Goal: Information Seeking & Learning: Learn about a topic

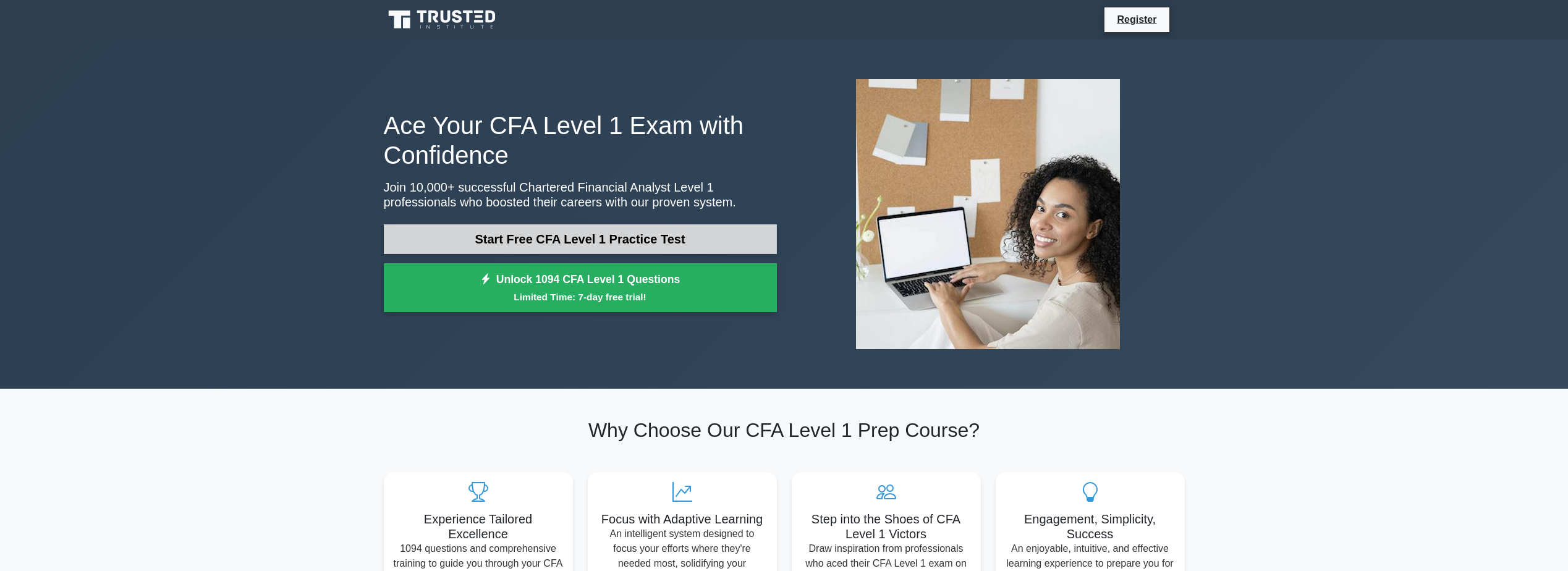
click at [647, 244] on link "Start Free CFA Level 1 Practice Test" at bounding box center [580, 239] width 393 height 30
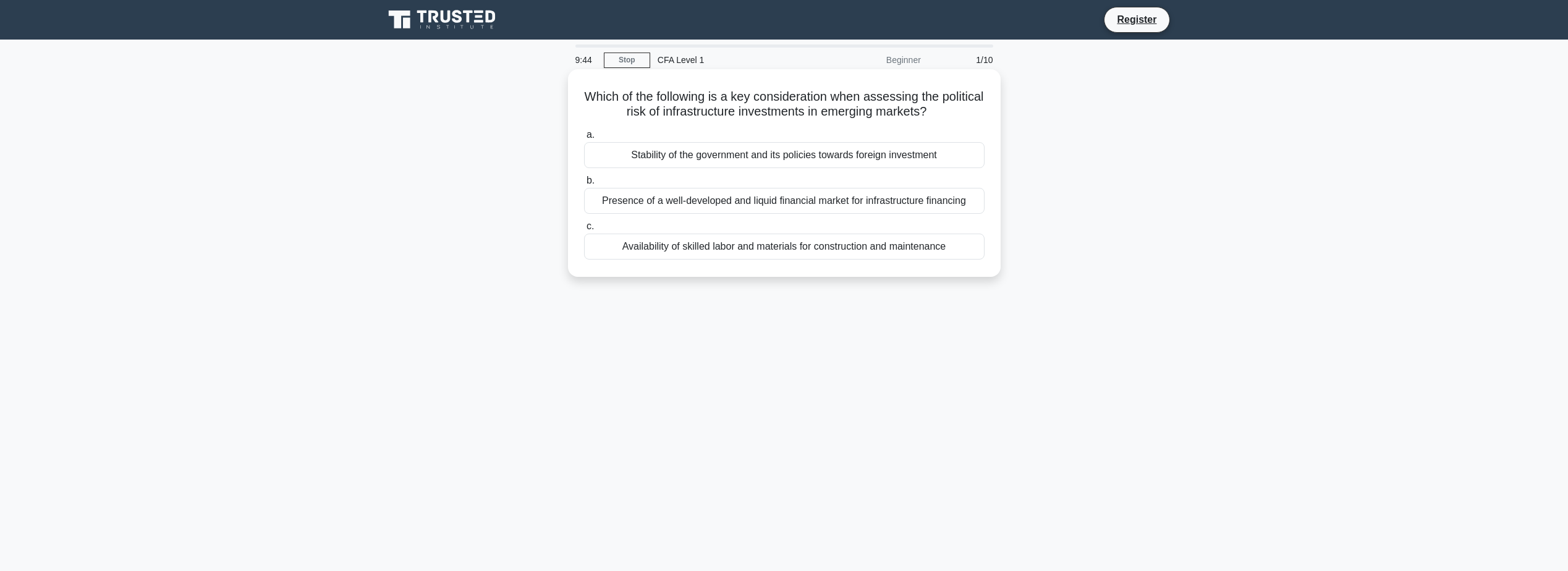
click at [947, 150] on div "Stability of the government and its policies towards foreign investment" at bounding box center [784, 155] width 400 height 26
click at [584, 139] on input "a. Stability of the government and its policies towards foreign investment" at bounding box center [584, 135] width 0 height 8
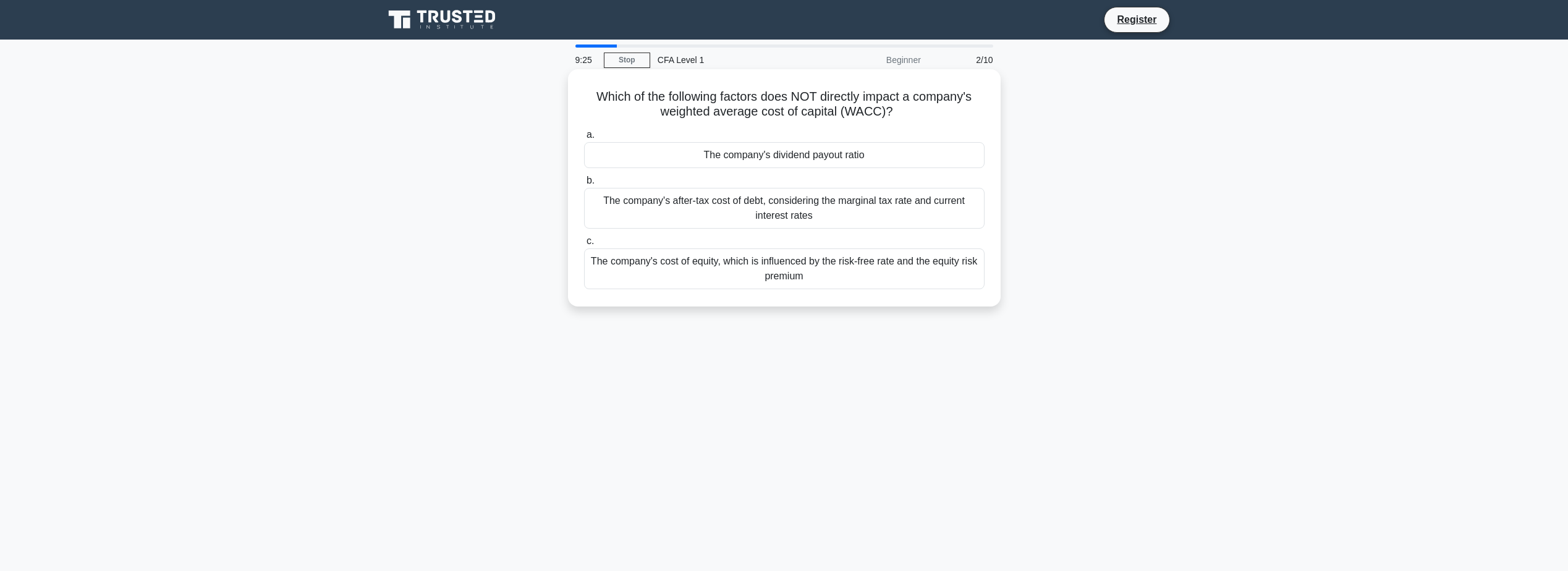
click at [862, 156] on div "The company's dividend payout ratio" at bounding box center [784, 155] width 400 height 26
click at [584, 139] on input "a. The company's dividend payout ratio" at bounding box center [584, 135] width 0 height 8
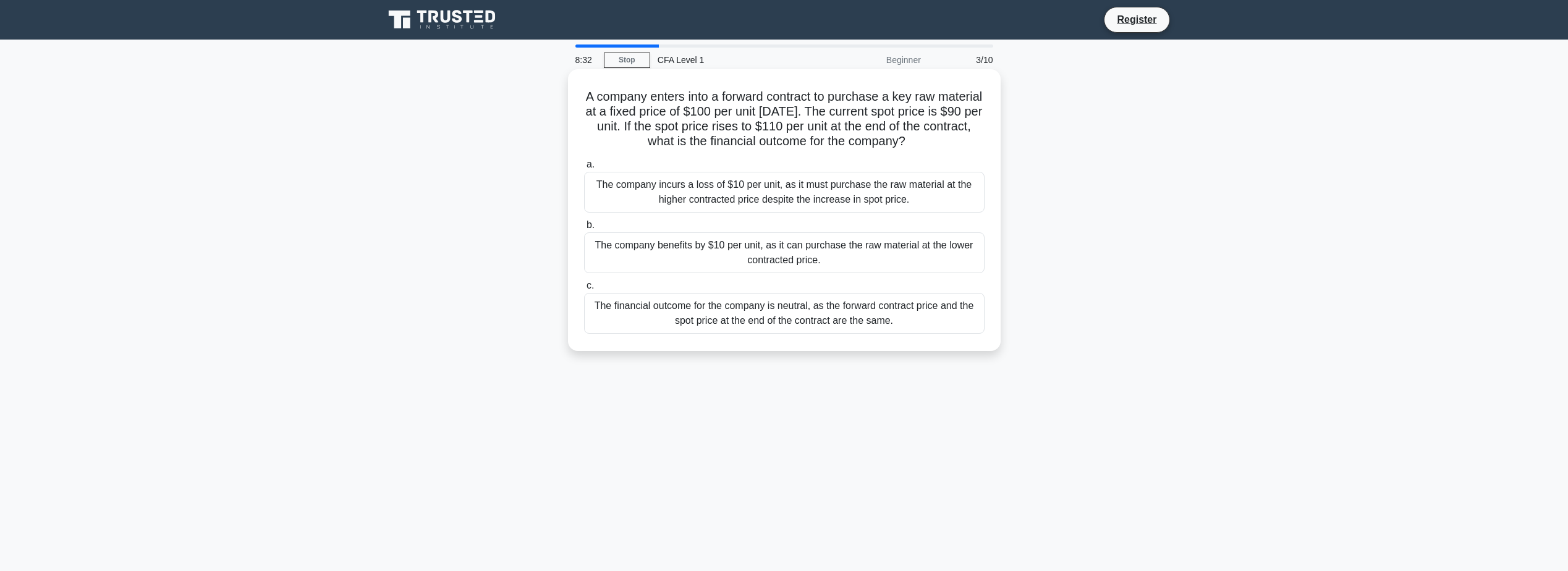
click at [916, 194] on div "The company incurs a loss of $10 per unit, as it must purchase the raw material…" at bounding box center [784, 191] width 400 height 40
click at [584, 169] on input "a. The company incurs a loss of $10 per unit, as it must purchase the raw mater…" at bounding box center [584, 165] width 0 height 8
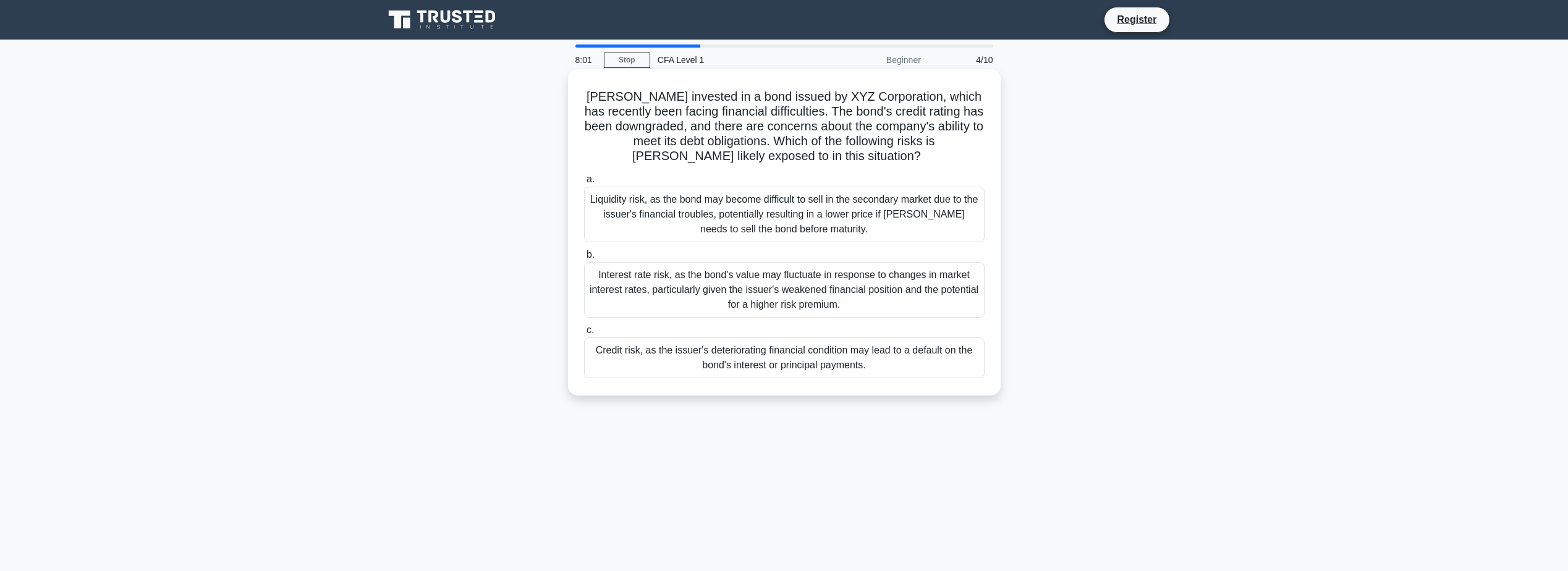
click at [909, 368] on div "Credit risk, as the issuer's deteriorating financial condition may lead to a de…" at bounding box center [784, 358] width 400 height 40
click at [584, 334] on input "c. Credit risk, as the issuer's deteriorating financial condition may lead to a…" at bounding box center [584, 330] width 0 height 8
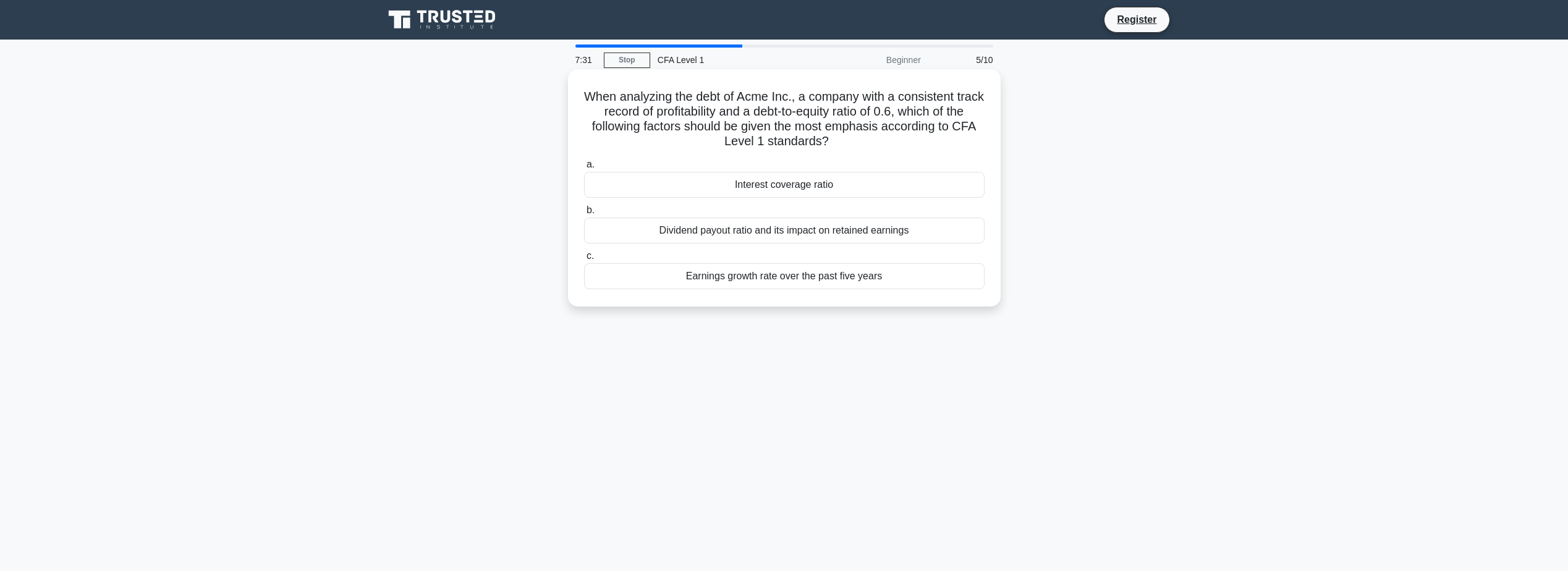
click at [852, 192] on div "Interest coverage ratio" at bounding box center [784, 185] width 400 height 26
click at [584, 169] on input "a. Interest coverage ratio" at bounding box center [584, 165] width 0 height 8
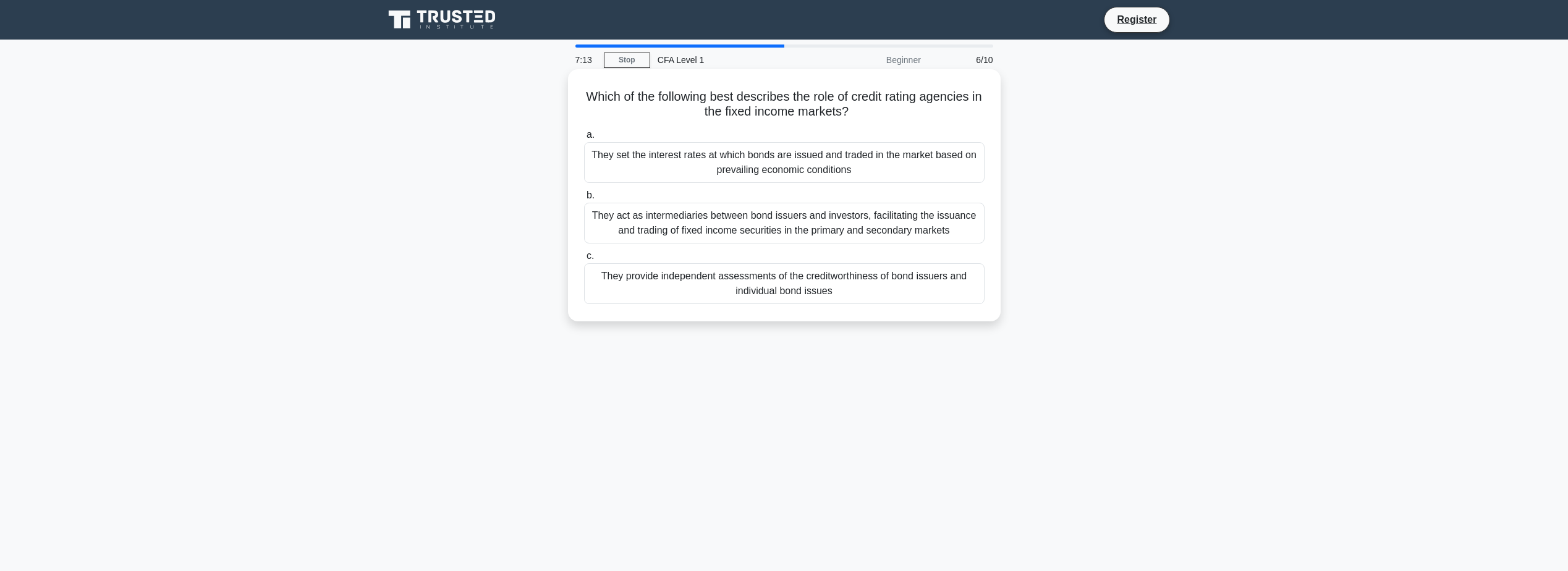
click at [940, 291] on div "They provide independent assessments of the creditworthiness of bond issuers an…" at bounding box center [784, 283] width 400 height 40
click at [584, 260] on input "c. They provide independent assessments of the creditworthiness of bond issuers…" at bounding box center [584, 256] width 0 height 8
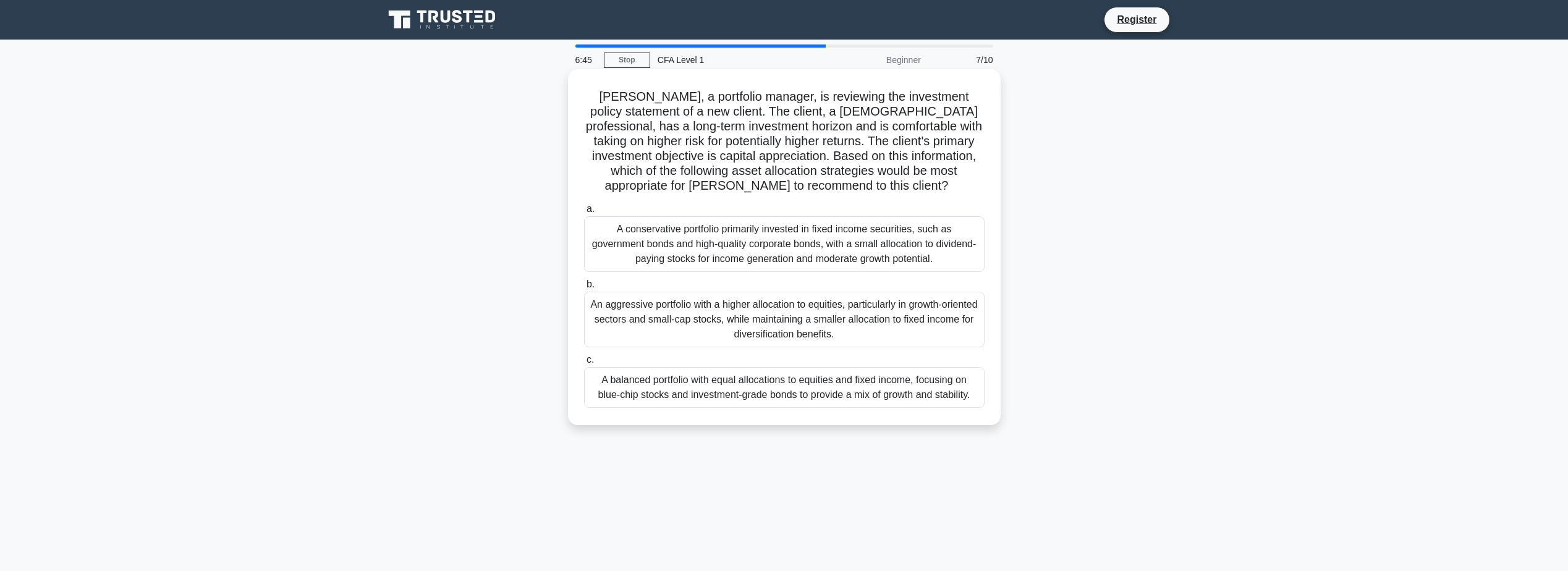
click at [958, 395] on div "A balanced portfolio with equal allocations to equities and fixed income, focus…" at bounding box center [784, 387] width 400 height 40
click at [584, 364] on input "c. A balanced portfolio with equal allocations to equities and fixed income, fo…" at bounding box center [584, 360] width 0 height 8
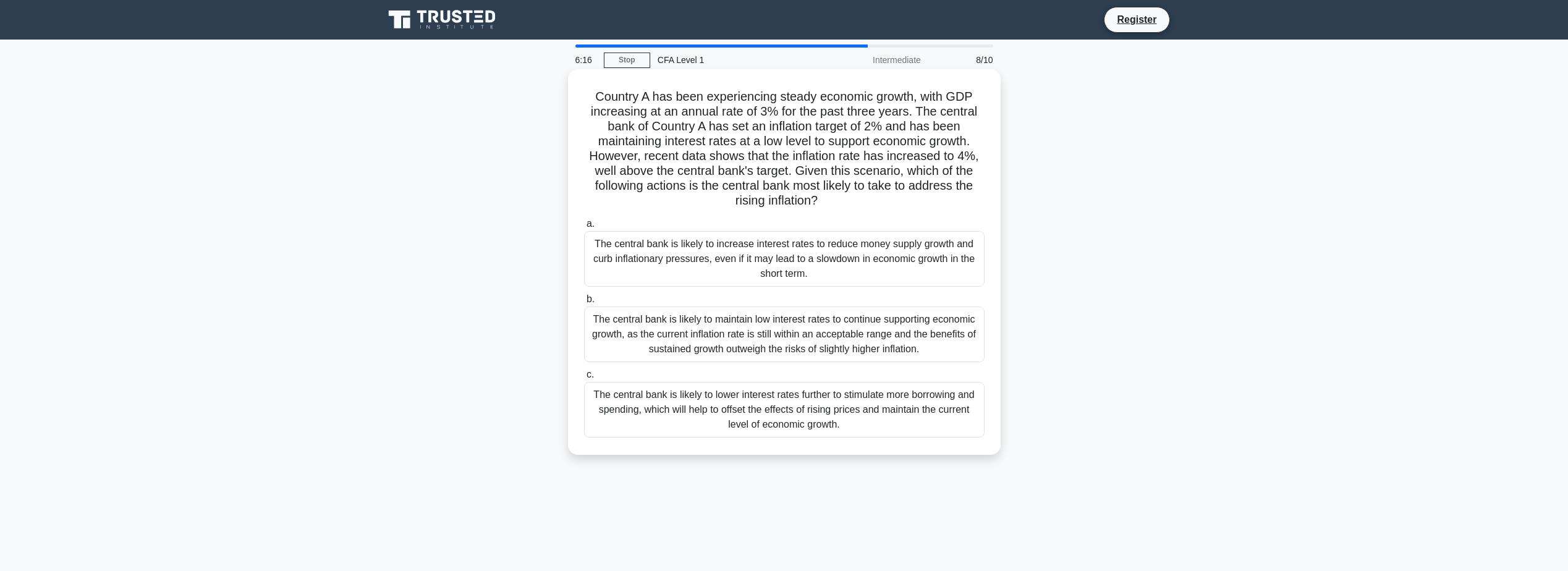
click at [893, 264] on div "The central bank is likely to increase interest rates to reduce money supply gr…" at bounding box center [784, 259] width 400 height 56
click at [584, 228] on input "a. The central bank is likely to increase interest rates to reduce money supply…" at bounding box center [584, 224] width 0 height 8
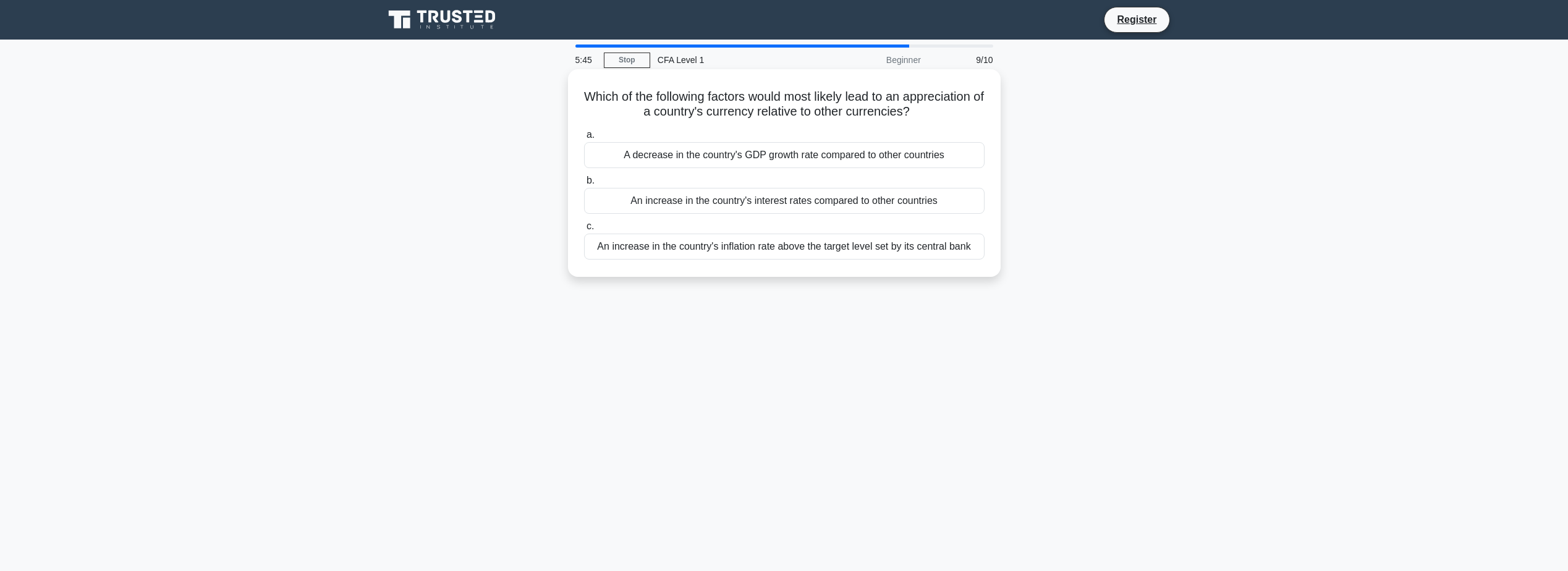
click at [788, 207] on div "An increase in the country's interest rates compared to other countries" at bounding box center [784, 201] width 400 height 26
click at [584, 185] on input "b. An increase in the country's interest rates compared to other countries" at bounding box center [584, 180] width 0 height 8
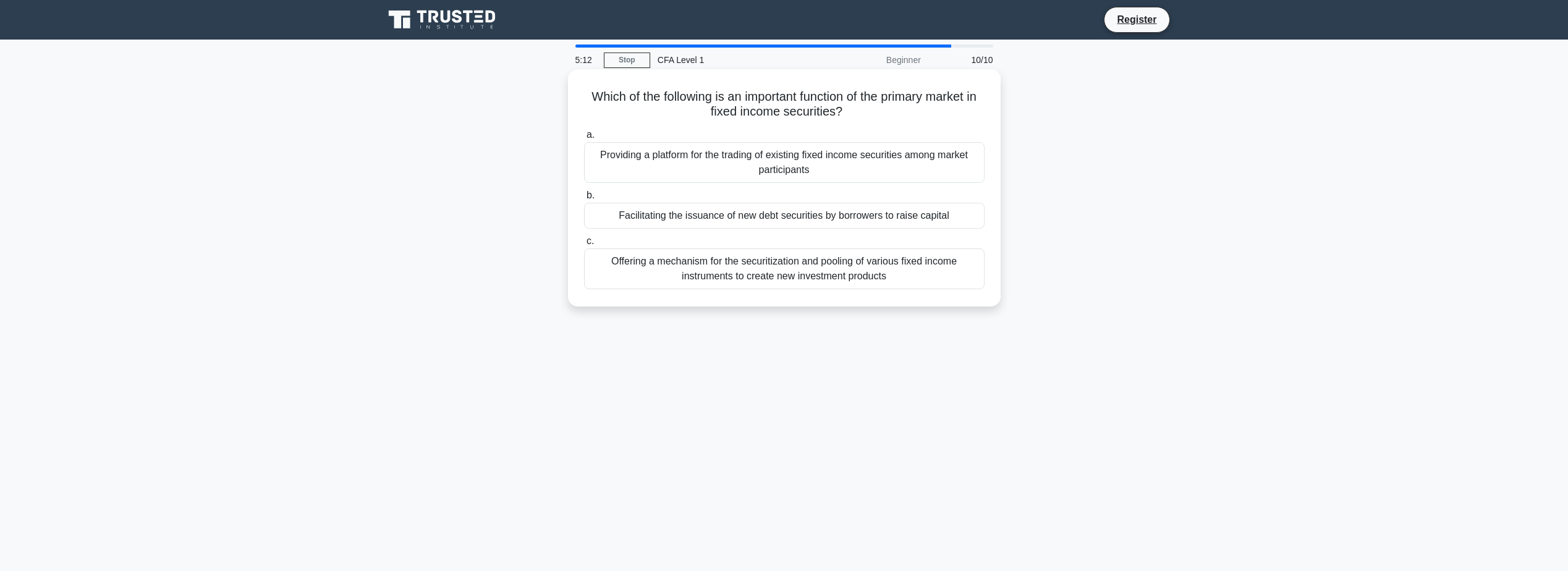
click at [871, 165] on div "Providing a platform for the trading of existing fixed income securities among …" at bounding box center [784, 162] width 400 height 40
click at [584, 139] on input "a. Providing a platform for the trading of existing fixed income securities amo…" at bounding box center [584, 135] width 0 height 8
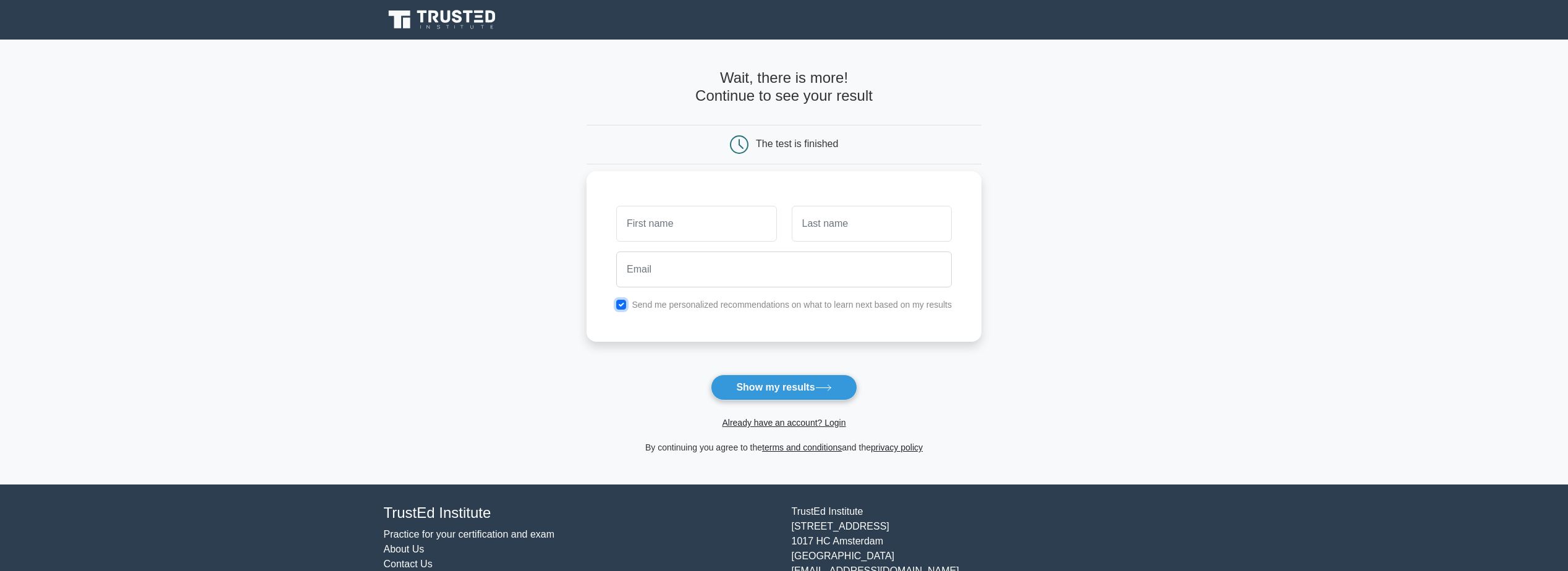
drag, startPoint x: 622, startPoint y: 304, endPoint x: 633, endPoint y: 292, distance: 16.3
click at [621, 304] on input "checkbox" at bounding box center [621, 305] width 10 height 10
checkbox input "false"
click at [690, 229] on input "text" at bounding box center [696, 224] width 160 height 36
type input "dsadsa"
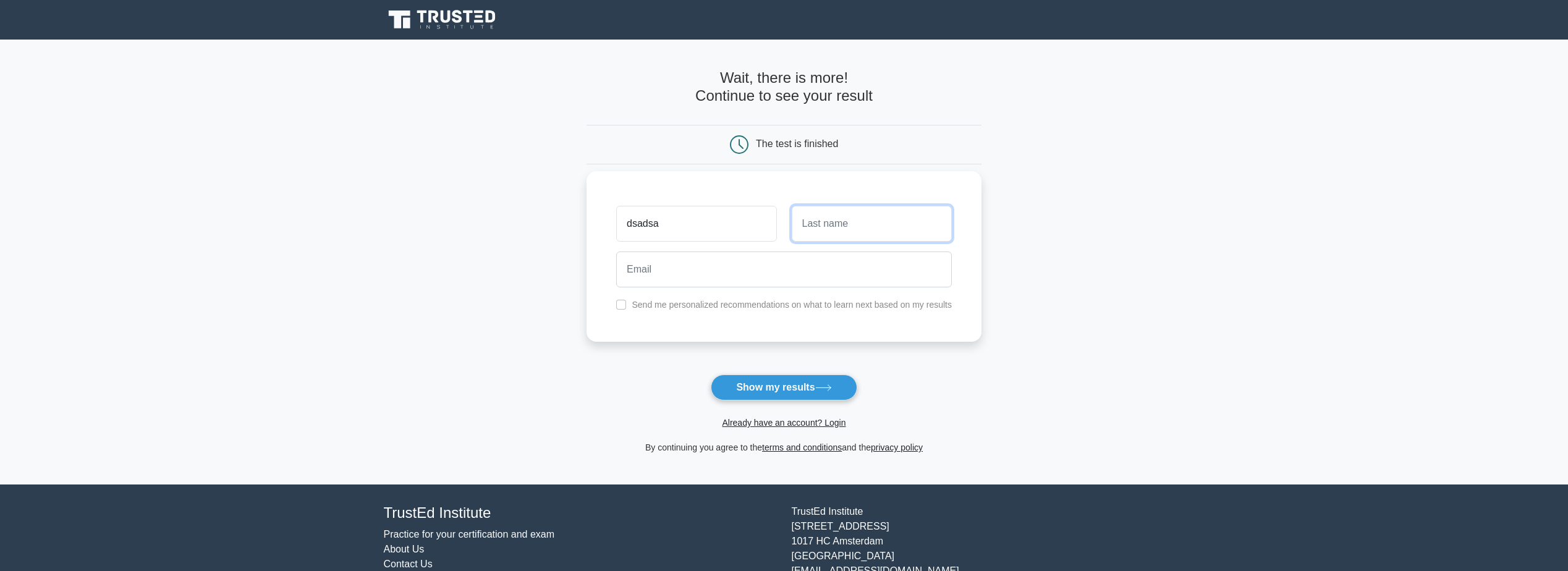
click at [872, 221] on input "text" at bounding box center [871, 224] width 160 height 36
type input "dsadas"
click at [743, 277] on input "email" at bounding box center [784, 269] width 336 height 36
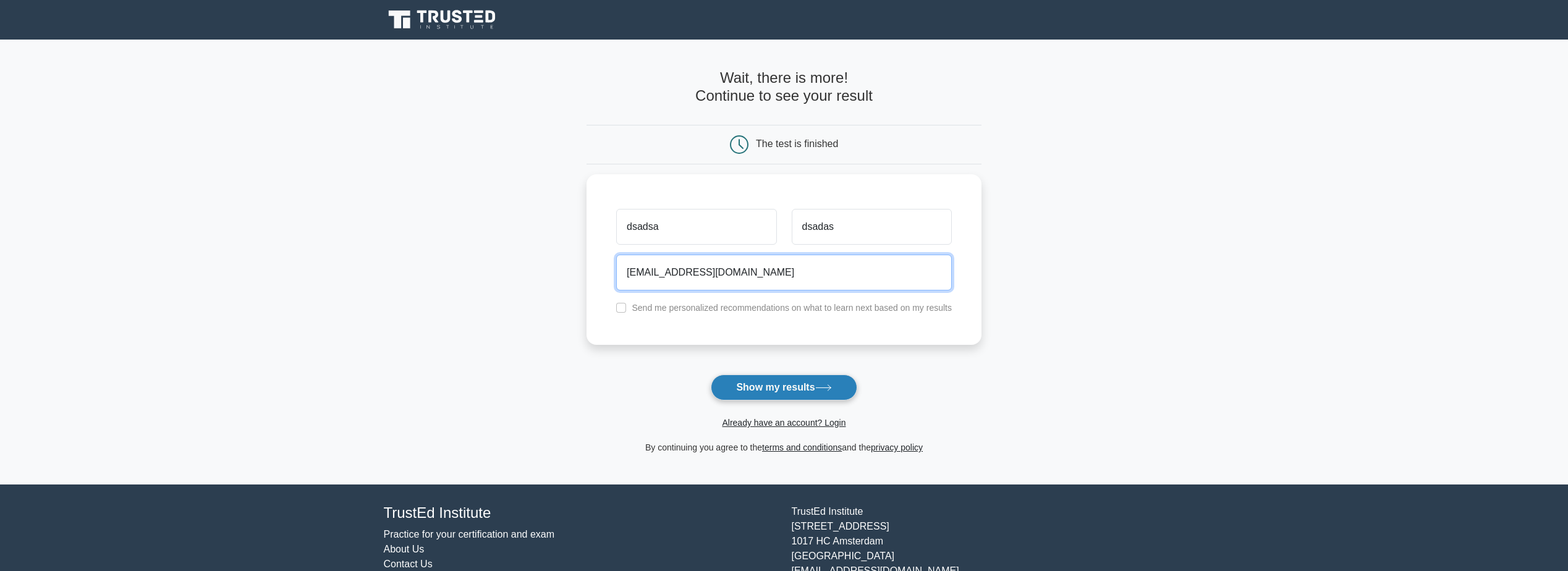
type input "dasdsa@asdas.com"
click at [797, 386] on button "Show my results" at bounding box center [783, 388] width 146 height 26
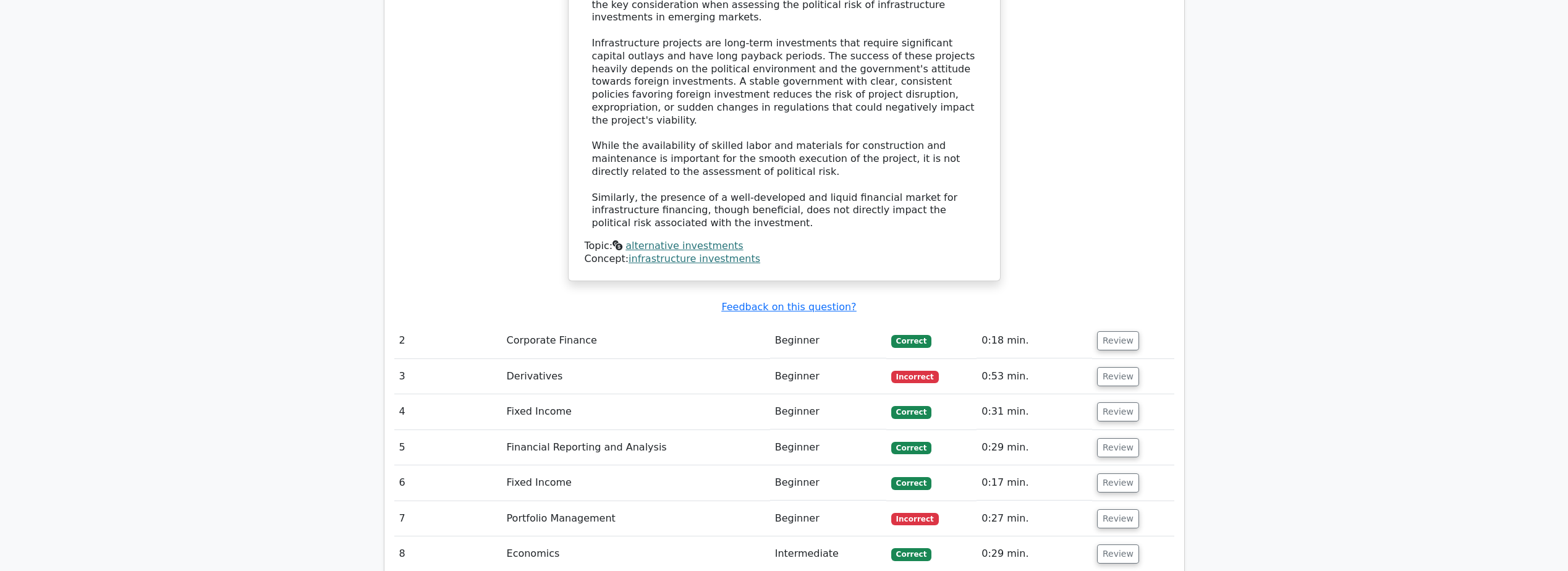
scroll to position [1360, 0]
click at [1101, 366] on button "Review" at bounding box center [1118, 376] width 42 height 19
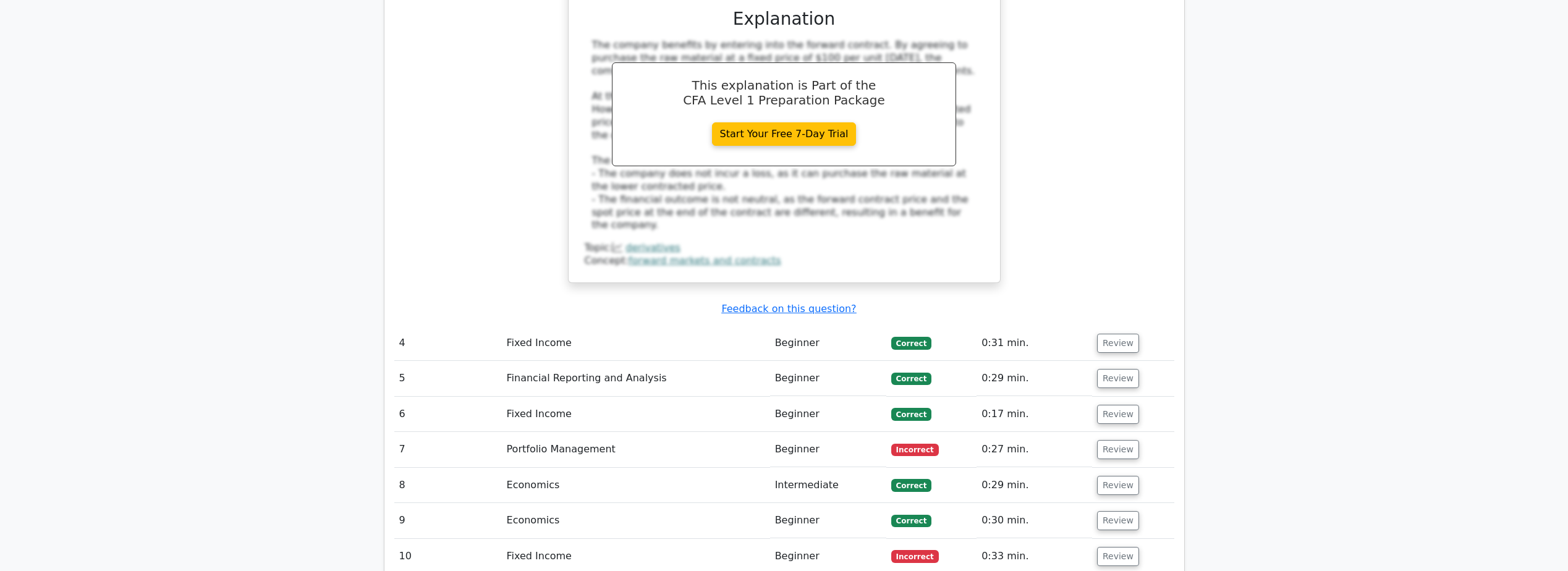
scroll to position [2101, 0]
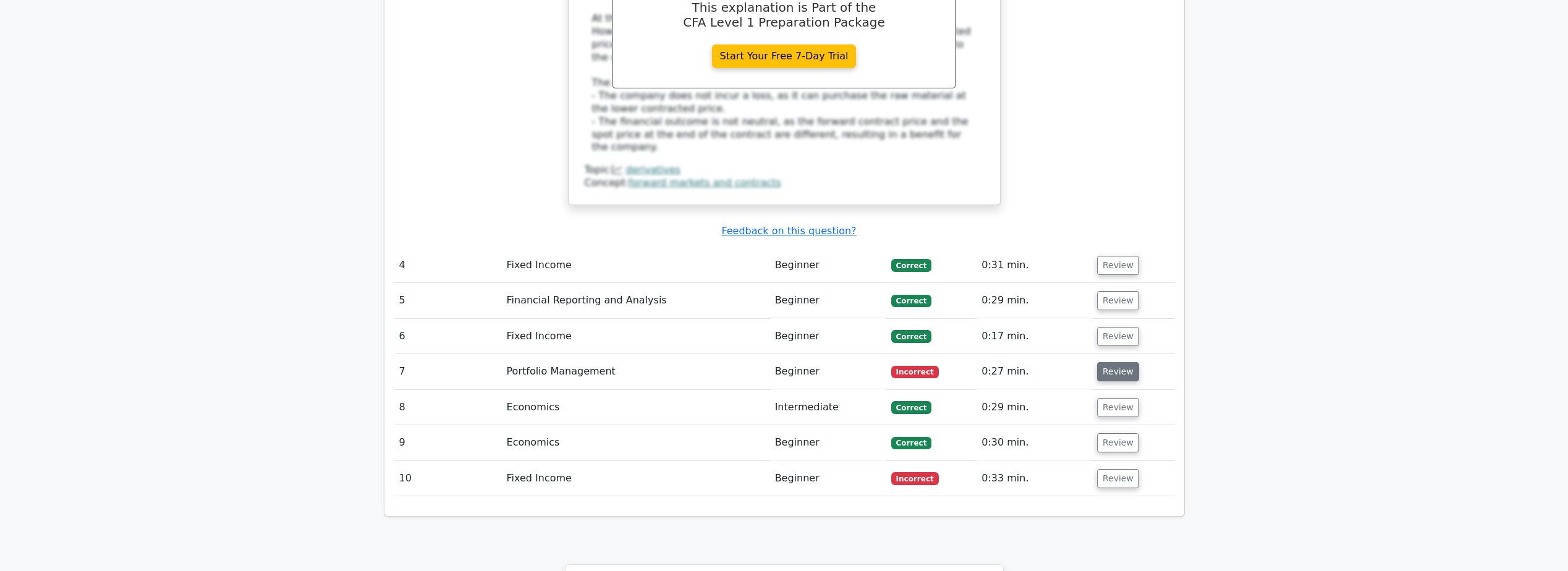
click at [1113, 362] on button "Review" at bounding box center [1118, 372] width 42 height 19
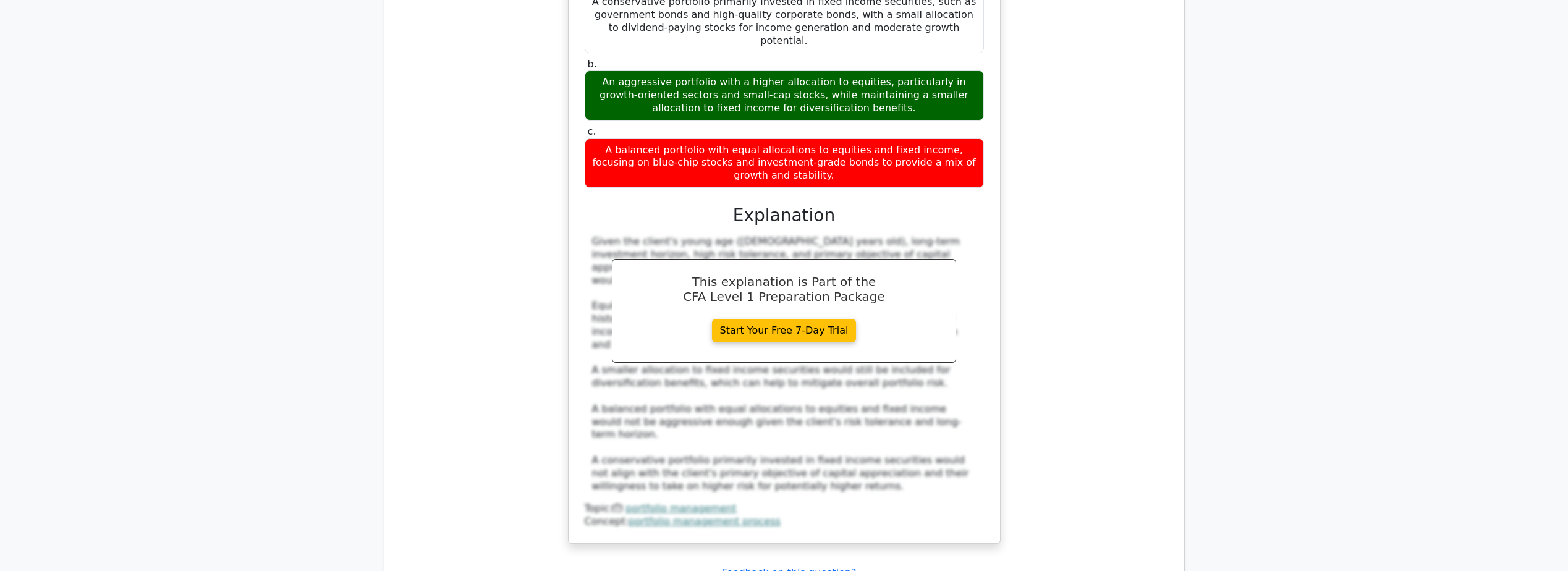
scroll to position [2657, 0]
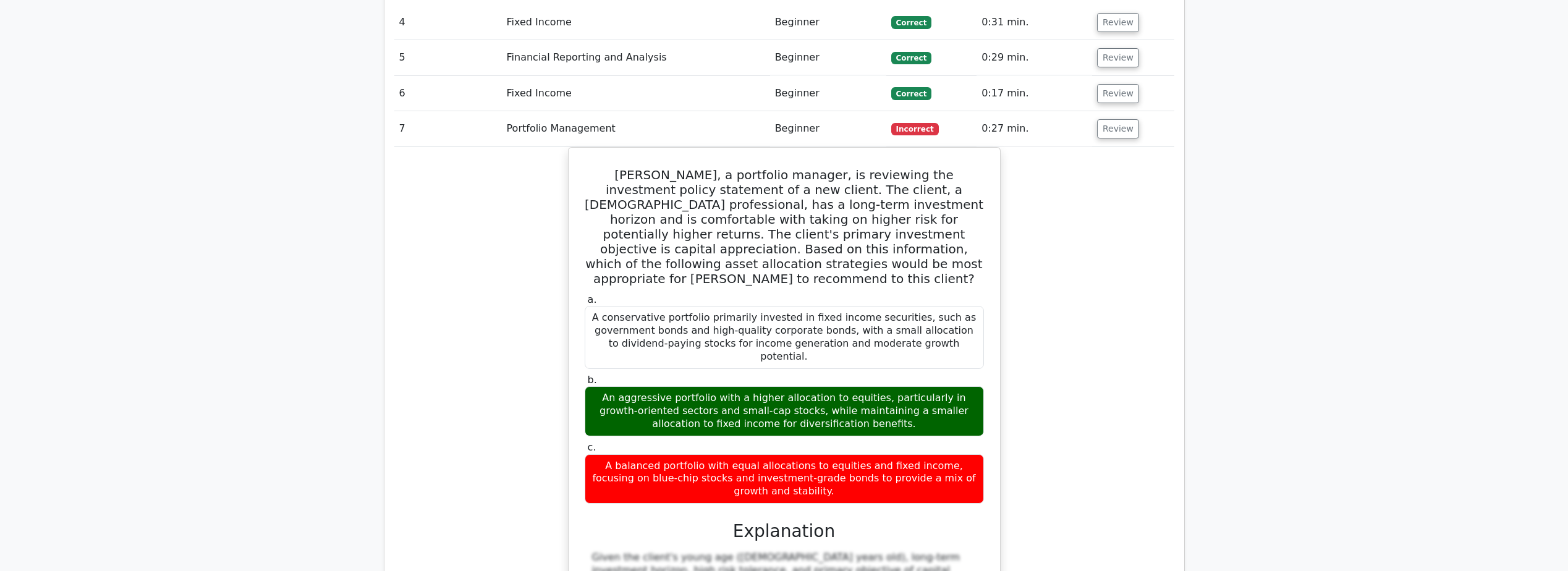
scroll to position [1977, 0]
